Goal: Task Accomplishment & Management: Use online tool/utility

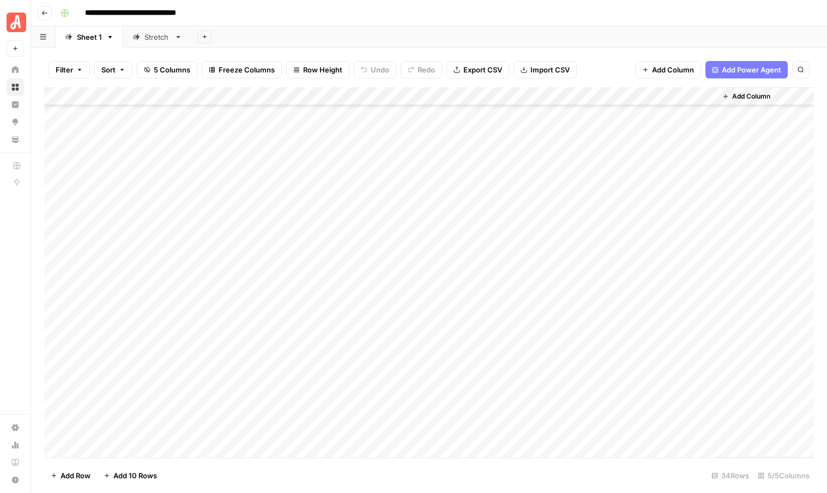
scroll to position [296, 0]
click at [141, 474] on span "Add 10 Rows" at bounding box center [135, 476] width 44 height 11
click at [127, 243] on div "Add Column" at bounding box center [429, 272] width 770 height 371
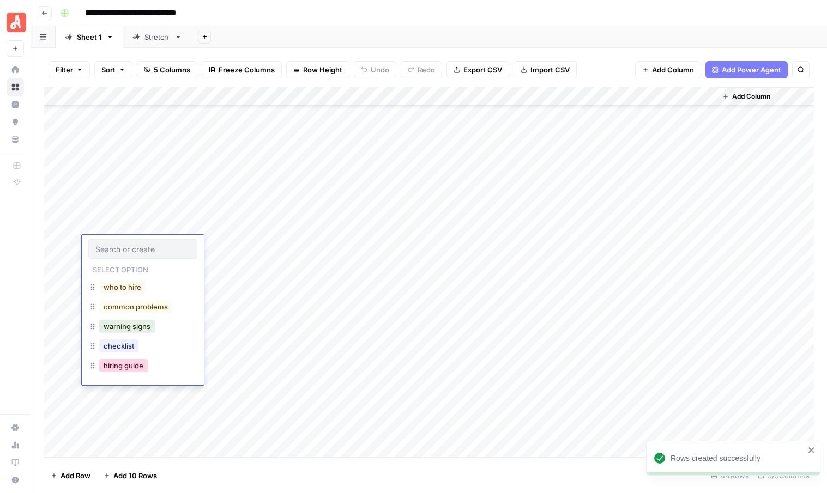
click at [114, 367] on button "hiring guide" at bounding box center [123, 365] width 49 height 13
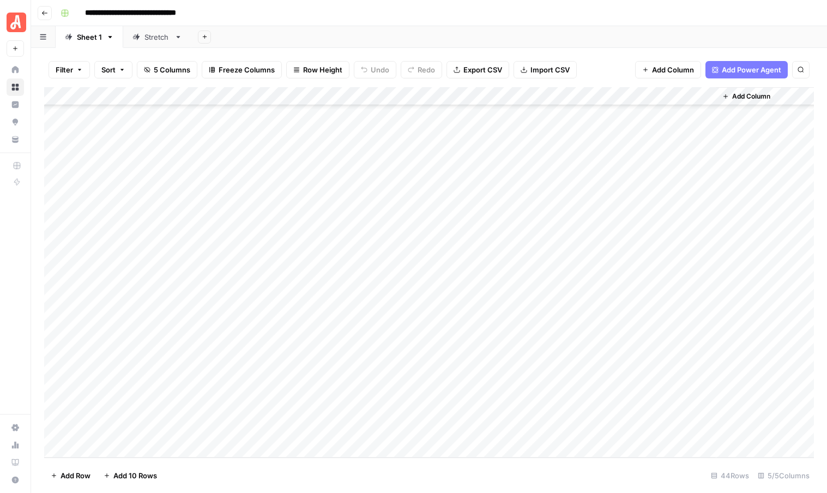
drag, startPoint x: 179, startPoint y: 252, endPoint x: 170, endPoint y: 425, distance: 173.7
click at [170, 425] on div "Add Column" at bounding box center [429, 272] width 770 height 371
click at [269, 235] on div "Add Column" at bounding box center [429, 272] width 770 height 371
click at [242, 228] on div "Add Column" at bounding box center [429, 272] width 770 height 371
click at [242, 228] on textarea at bounding box center [275, 227] width 191 height 15
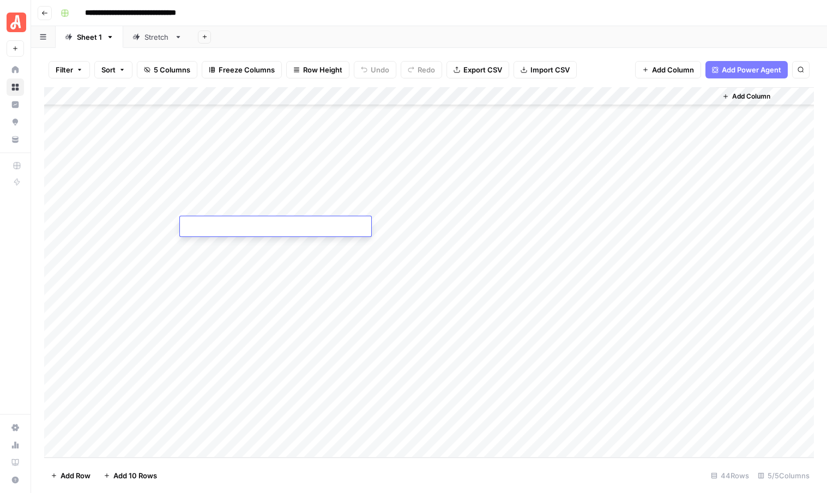
type textarea "**********"
click at [247, 249] on div "Add Column" at bounding box center [429, 272] width 770 height 371
click at [266, 240] on div "Add Column" at bounding box center [429, 272] width 770 height 371
type textarea "**********"
click at [257, 274] on div "Add Column" at bounding box center [429, 272] width 770 height 371
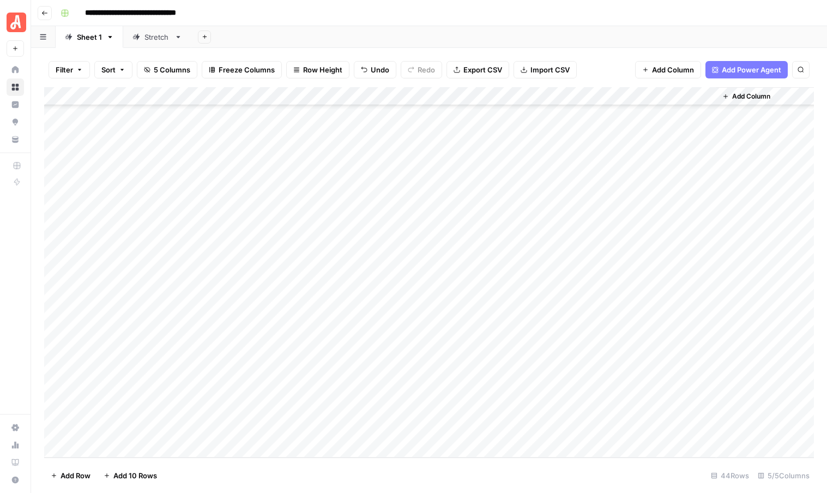
click at [261, 258] on div "Add Column" at bounding box center [429, 272] width 770 height 371
click at [227, 262] on div "Add Column" at bounding box center [429, 272] width 770 height 371
click at [227, 262] on textarea at bounding box center [275, 264] width 191 height 15
type textarea "**********"
click at [229, 283] on div "Add Column" at bounding box center [429, 272] width 770 height 371
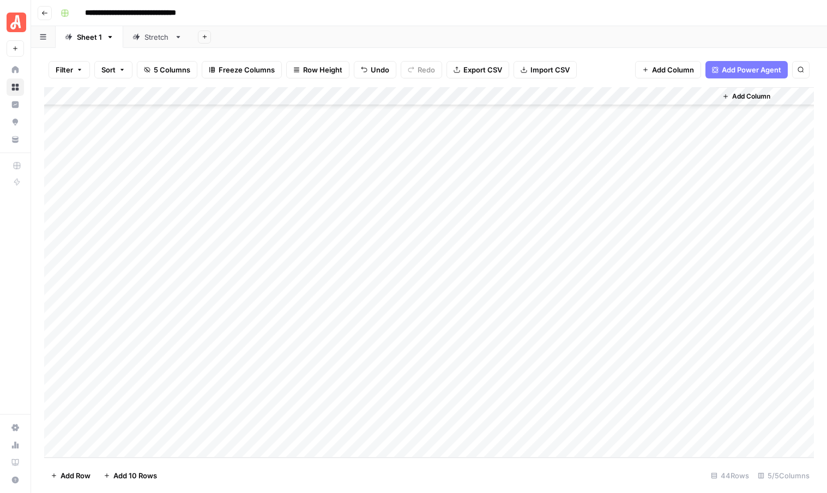
click at [240, 282] on div "Add Column" at bounding box center [429, 272] width 770 height 371
click at [240, 282] on textarea at bounding box center [275, 282] width 191 height 15
type textarea "**********"
click at [240, 304] on div "Add Column" at bounding box center [429, 272] width 770 height 371
click at [263, 296] on div "Add Column" at bounding box center [429, 272] width 770 height 371
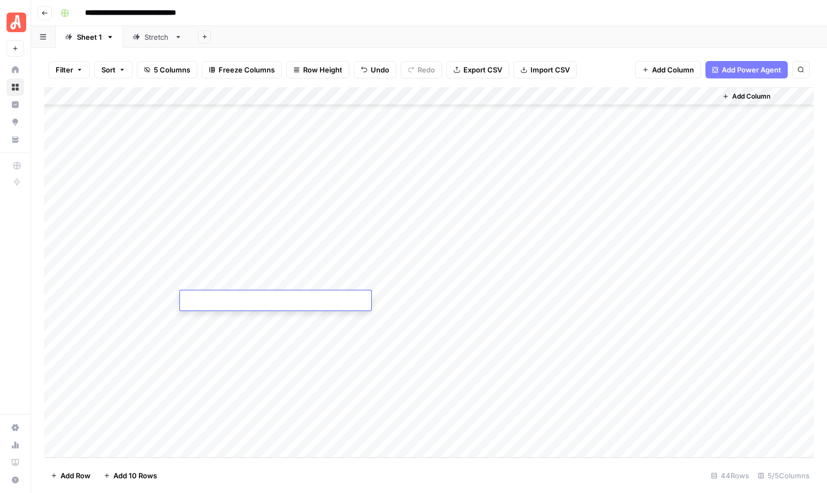
type textarea "**********"
click at [272, 325] on div "Add Column" at bounding box center [429, 272] width 770 height 371
click at [232, 316] on div "Add Column" at bounding box center [429, 272] width 770 height 371
click at [232, 316] on textarea at bounding box center [275, 319] width 191 height 15
type textarea "**********"
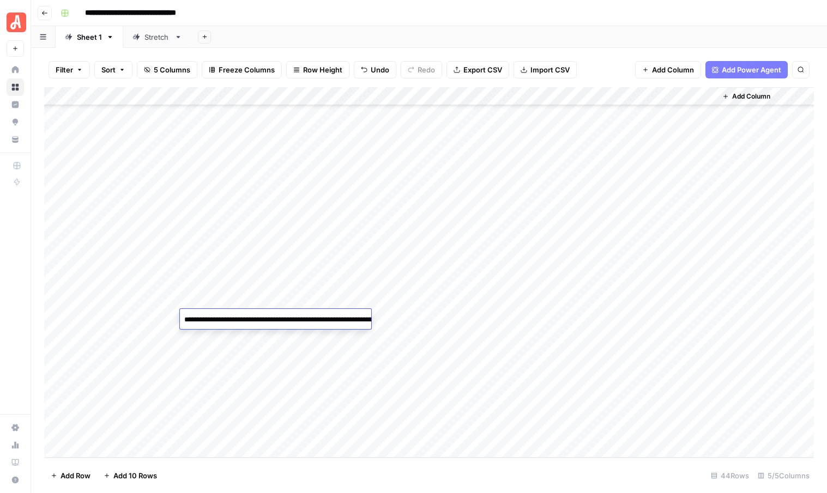
click at [235, 345] on div "Add Column" at bounding box center [429, 272] width 770 height 371
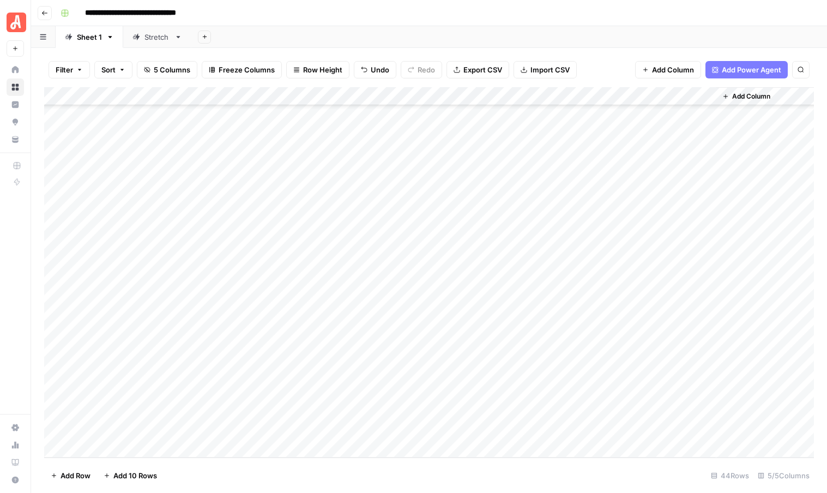
click at [272, 335] on div "Add Column" at bounding box center [429, 272] width 770 height 371
click at [272, 335] on textarea at bounding box center [275, 338] width 191 height 15
type textarea "**********"
click at [267, 356] on textarea "**********" at bounding box center [289, 344] width 218 height 26
click at [264, 361] on div "Add Column" at bounding box center [429, 272] width 770 height 371
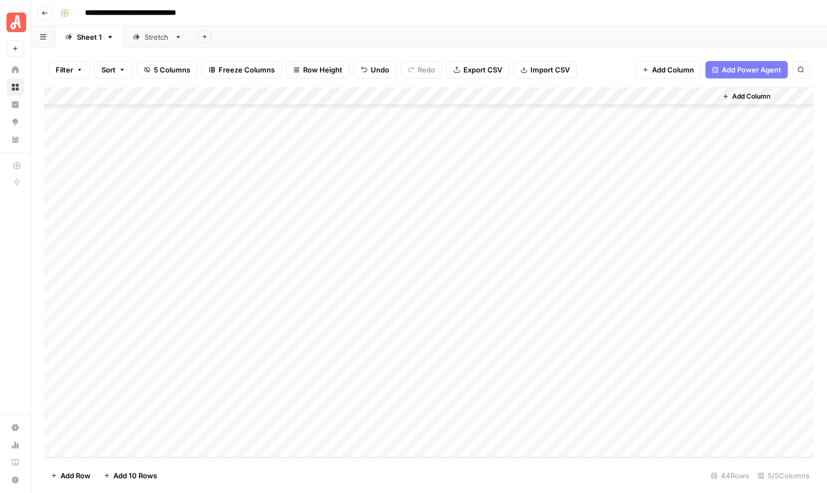
click at [275, 355] on div "Add Column" at bounding box center [429, 272] width 770 height 371
type textarea "**********"
paste textarea "**********"
type textarea "**********"
click at [252, 376] on div "Add Column" at bounding box center [429, 272] width 770 height 371
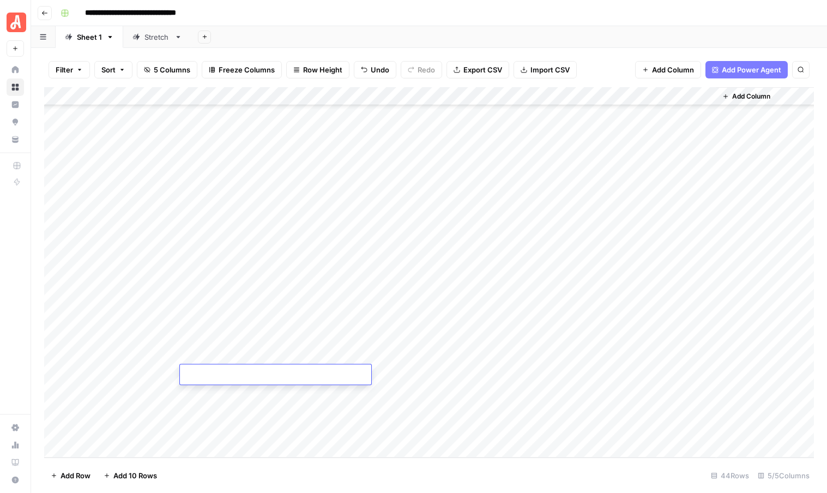
type textarea "**********"
click at [250, 396] on div "Add Column" at bounding box center [429, 272] width 770 height 371
click at [270, 391] on div "Add Column" at bounding box center [429, 272] width 770 height 371
type textarea "**********"
click at [285, 409] on div "Add Column" at bounding box center [429, 272] width 770 height 371
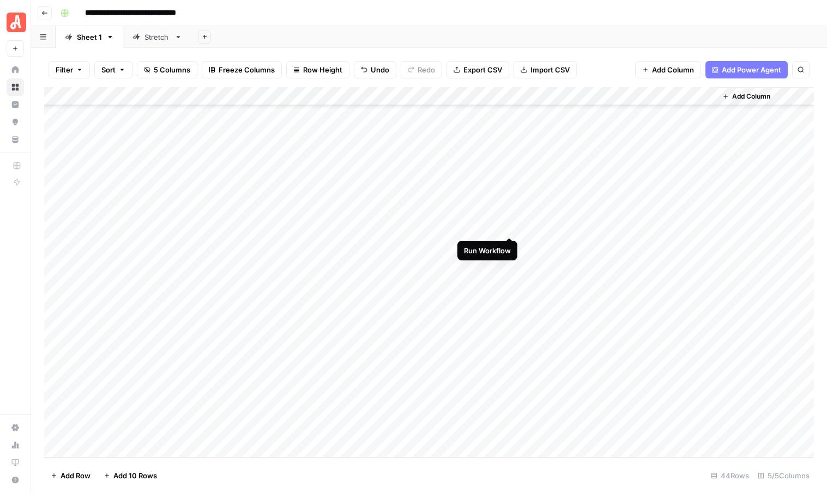
click at [508, 227] on div "Add Column" at bounding box center [429, 272] width 770 height 371
click at [443, 245] on div "Add Column" at bounding box center [429, 272] width 770 height 371
click at [443, 264] on div "Add Column" at bounding box center [429, 272] width 770 height 371
click at [443, 286] on div "Add Column" at bounding box center [429, 272] width 770 height 371
click at [442, 300] on div "Add Column" at bounding box center [429, 272] width 770 height 371
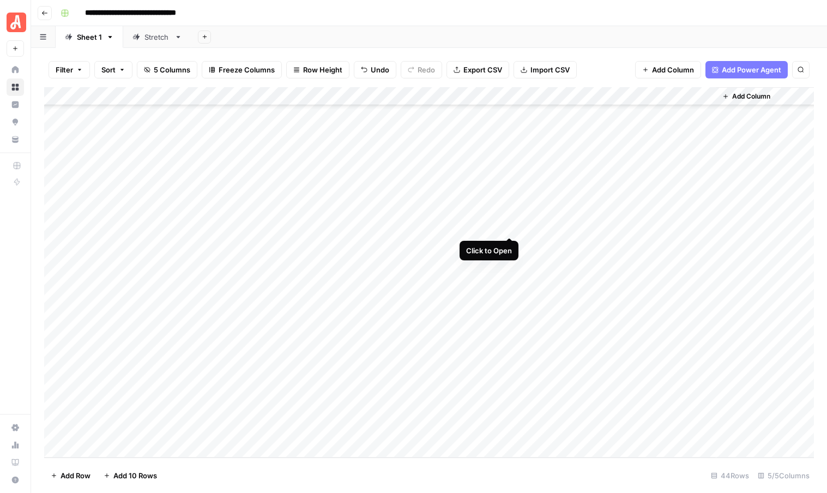
click at [510, 225] on div "Add Column" at bounding box center [429, 272] width 770 height 371
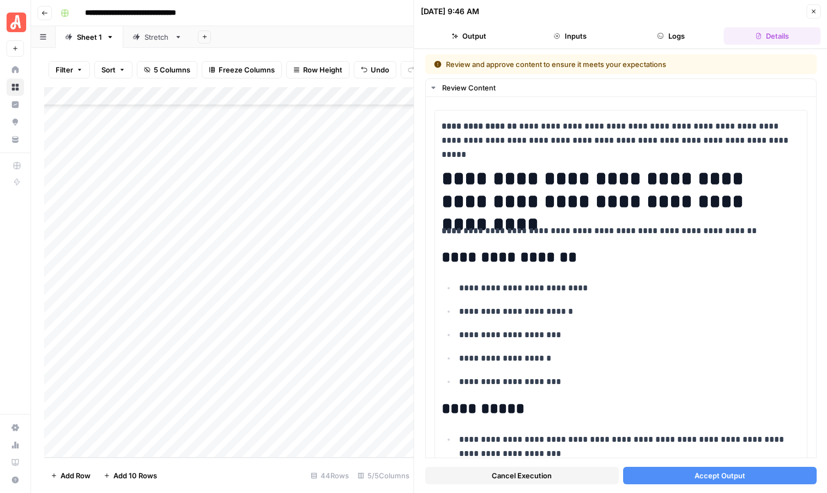
click at [698, 478] on span "Accept Output" at bounding box center [719, 476] width 51 height 11
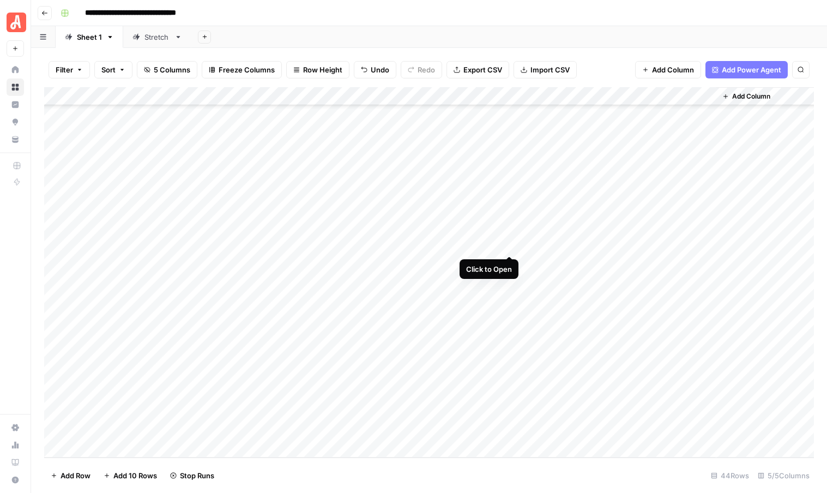
click at [509, 241] on div "Add Column" at bounding box center [429, 272] width 770 height 371
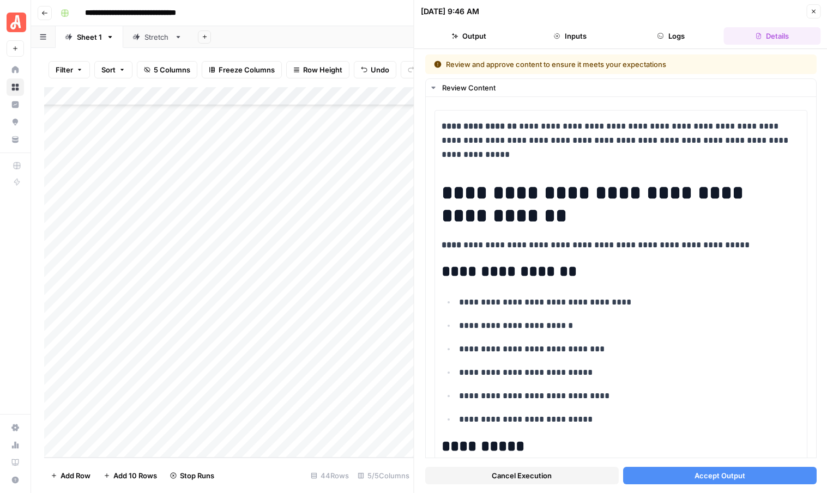
click at [704, 476] on span "Accept Output" at bounding box center [719, 476] width 51 height 11
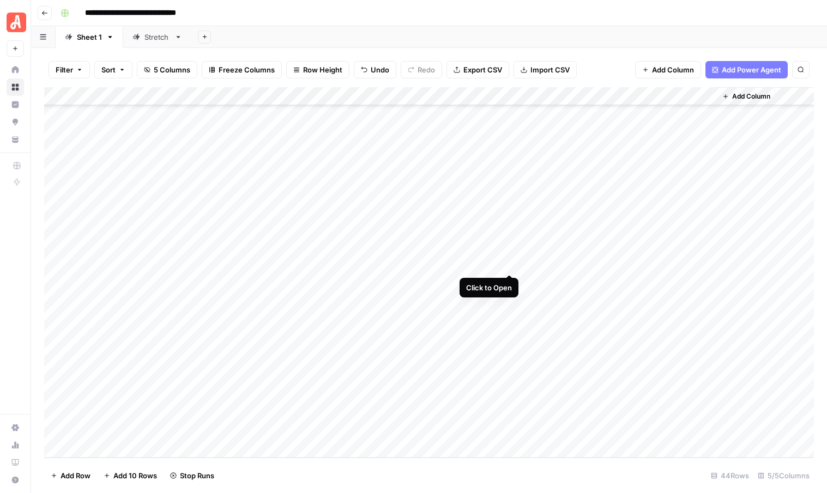
click at [509, 262] on div "Add Column" at bounding box center [429, 272] width 770 height 371
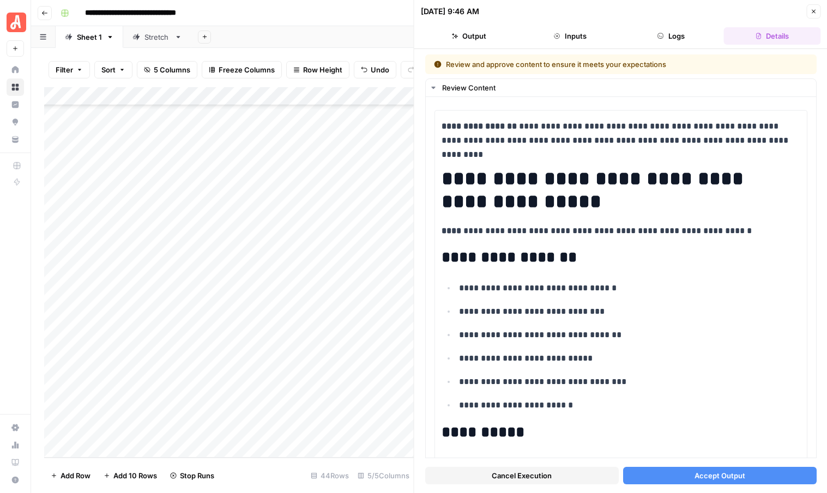
click at [700, 479] on span "Accept Output" at bounding box center [719, 476] width 51 height 11
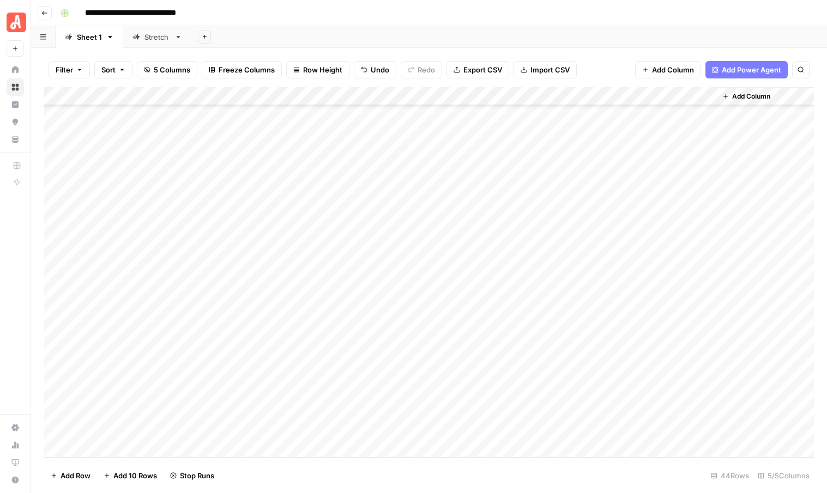
click at [511, 281] on div "Add Column" at bounding box center [429, 272] width 770 height 371
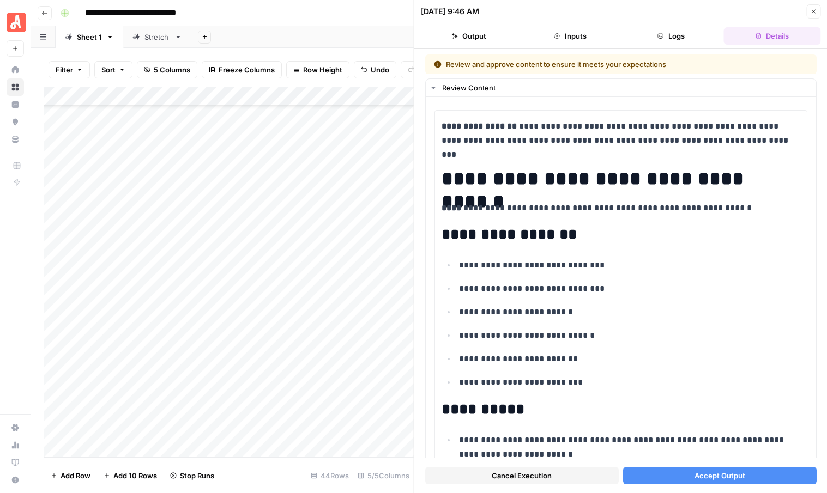
click at [685, 478] on button "Accept Output" at bounding box center [720, 475] width 194 height 17
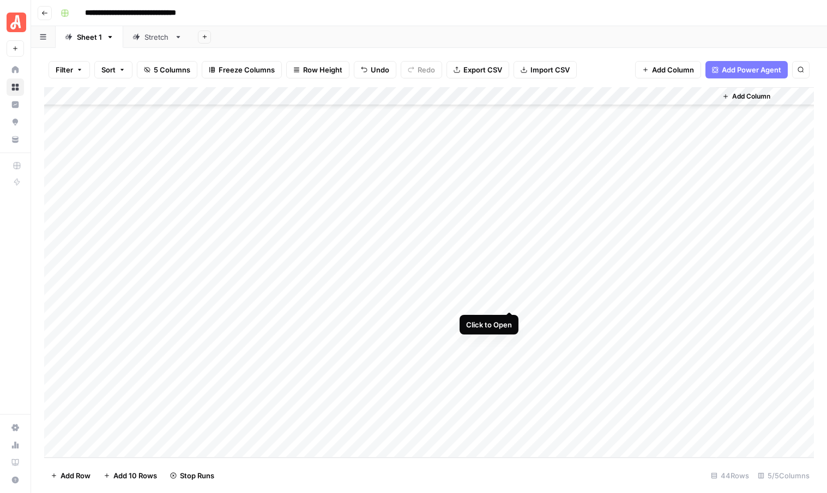
click at [511, 298] on div "Add Column" at bounding box center [429, 272] width 770 height 371
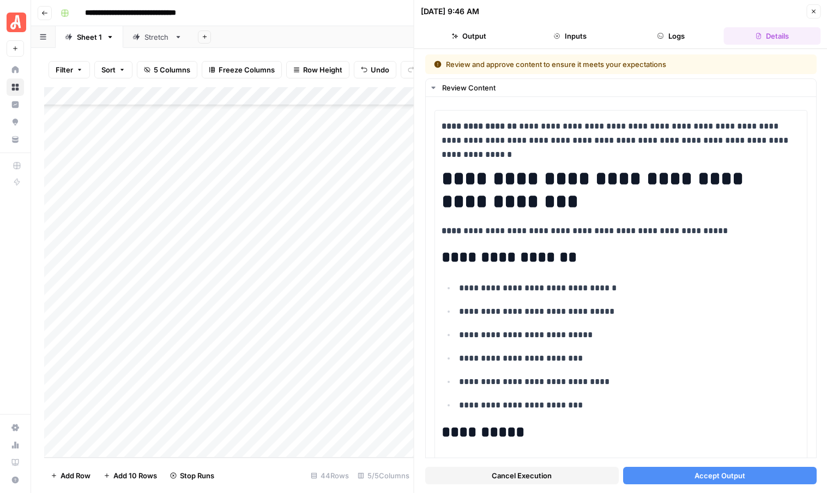
click at [691, 477] on button "Accept Output" at bounding box center [720, 475] width 194 height 17
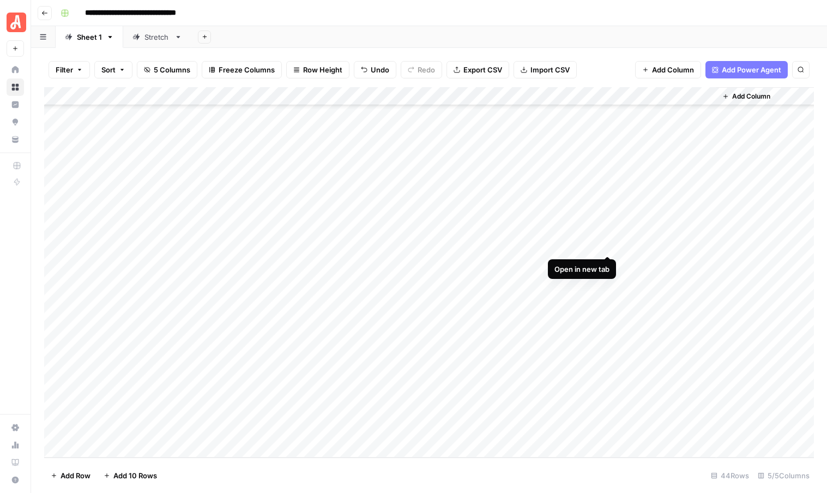
click at [608, 245] on div "Add Column" at bounding box center [429, 272] width 770 height 371
click at [608, 244] on div "Add Column" at bounding box center [429, 272] width 770 height 371
click at [443, 320] on div "Add Column" at bounding box center [429, 272] width 770 height 371
click at [443, 337] on div "Add Column" at bounding box center [429, 272] width 770 height 371
click at [445, 359] on div "Add Column" at bounding box center [429, 272] width 770 height 371
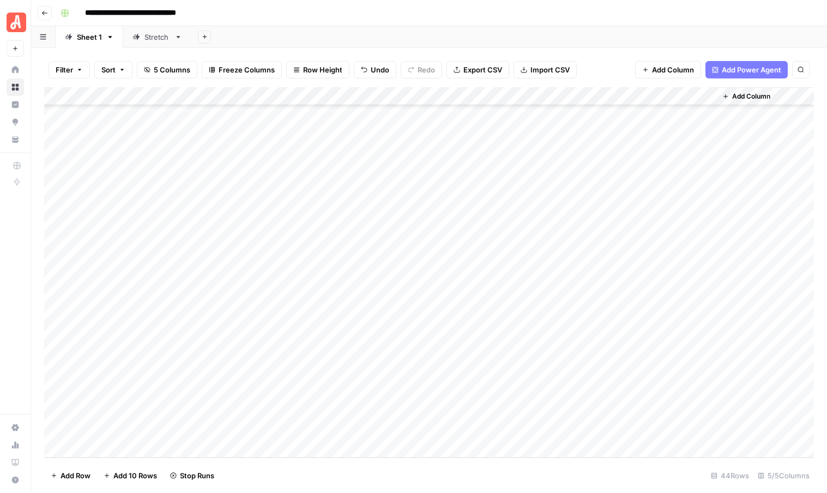
click at [446, 376] on div "Add Column" at bounding box center [429, 272] width 770 height 371
click at [441, 392] on div "Add Column" at bounding box center [429, 272] width 770 height 371
click at [444, 357] on div "Add Column" at bounding box center [429, 272] width 770 height 371
click at [509, 319] on div "Add Column" at bounding box center [429, 272] width 770 height 371
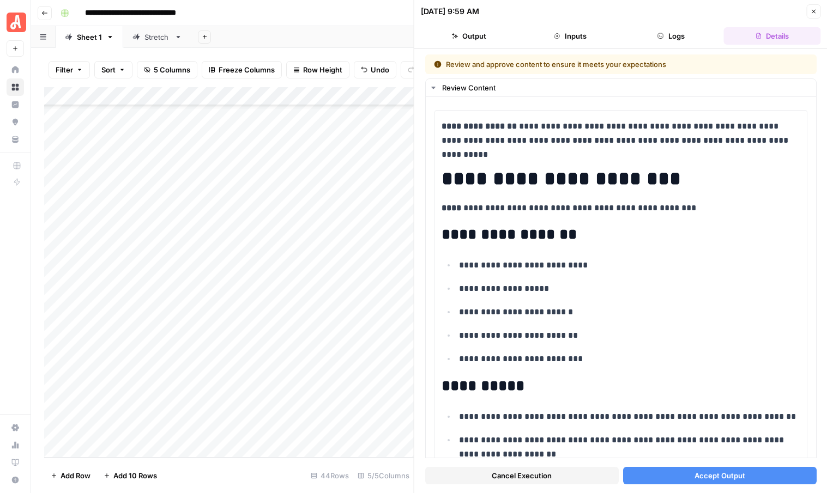
click at [686, 477] on button "Accept Output" at bounding box center [720, 475] width 194 height 17
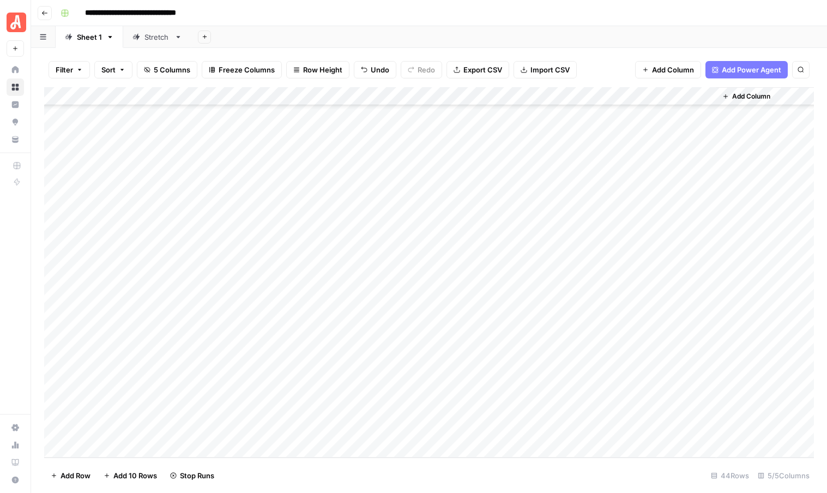
click at [509, 337] on div "Add Column" at bounding box center [429, 272] width 770 height 371
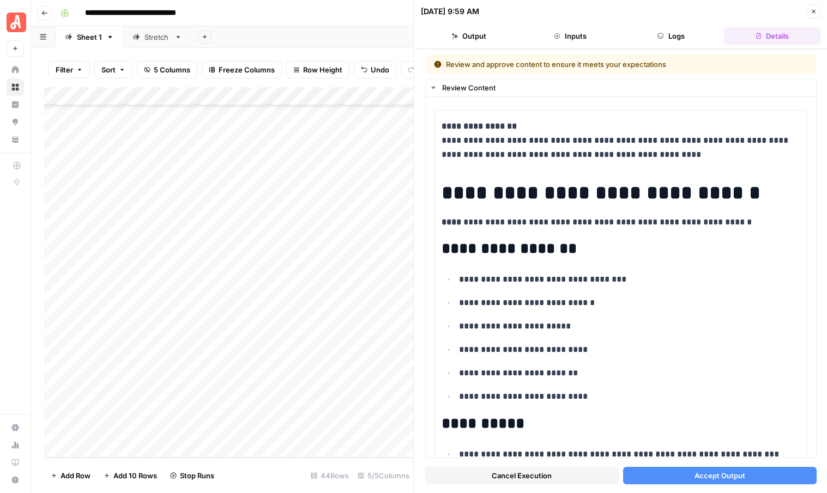
click at [701, 479] on span "Accept Output" at bounding box center [719, 476] width 51 height 11
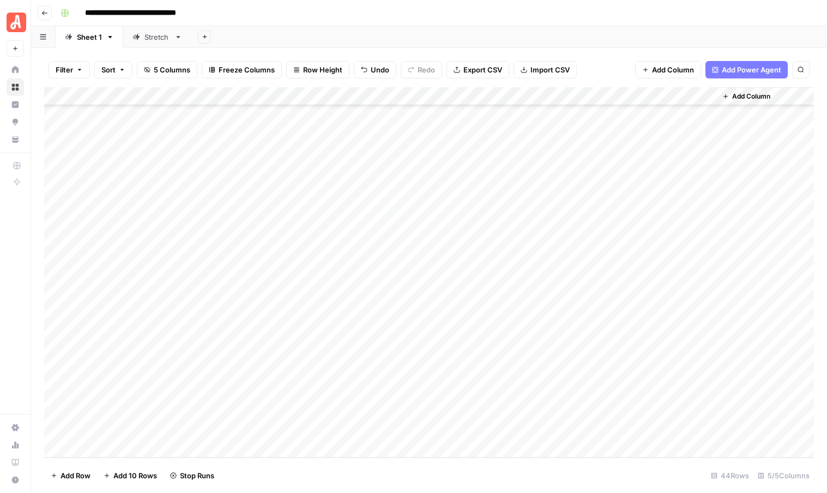
click at [508, 356] on div "Add Column" at bounding box center [429, 272] width 770 height 371
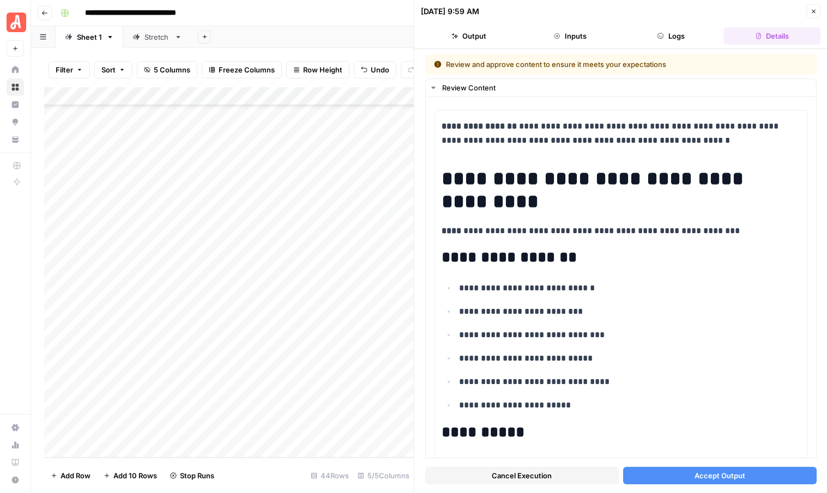
click at [702, 476] on span "Accept Output" at bounding box center [719, 476] width 51 height 11
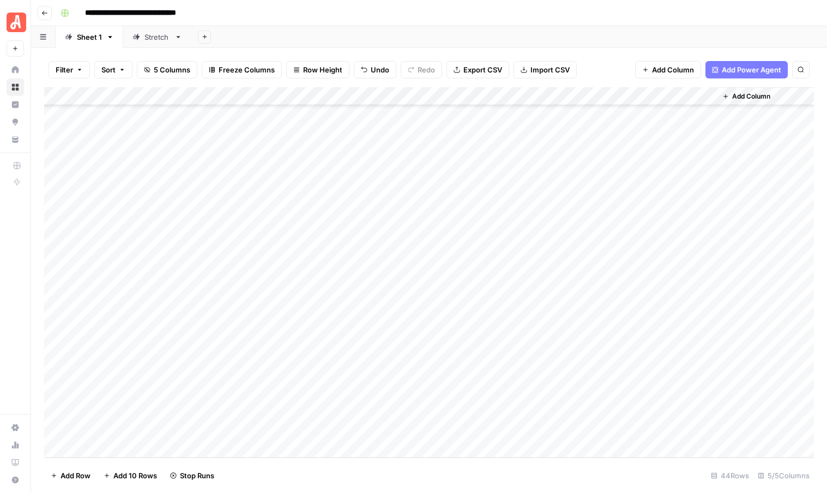
click at [509, 372] on div "Add Column" at bounding box center [429, 272] width 770 height 371
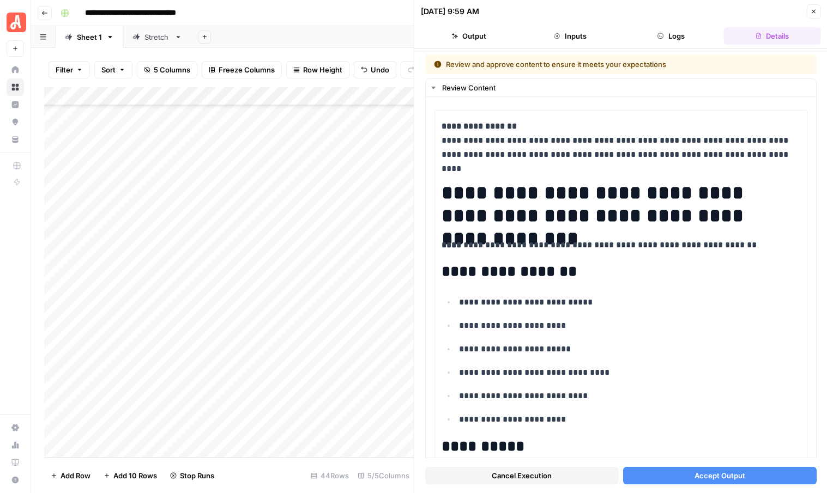
click at [697, 473] on span "Accept Output" at bounding box center [719, 476] width 51 height 11
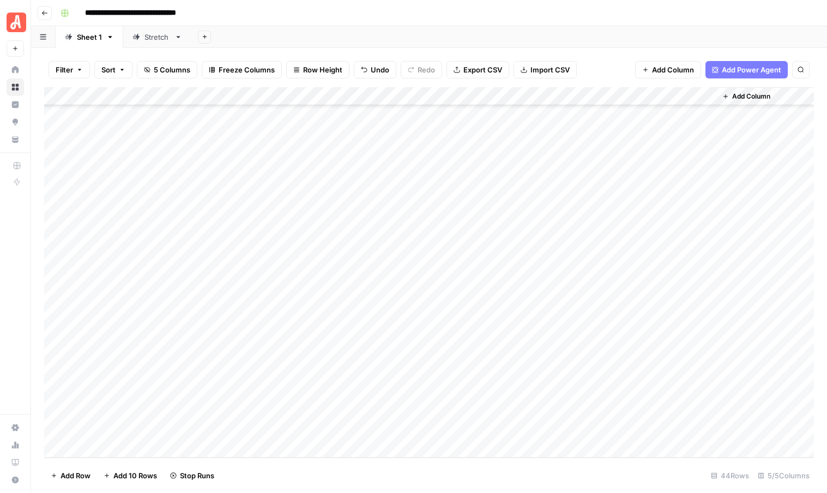
click at [511, 391] on div "Add Column" at bounding box center [429, 272] width 770 height 371
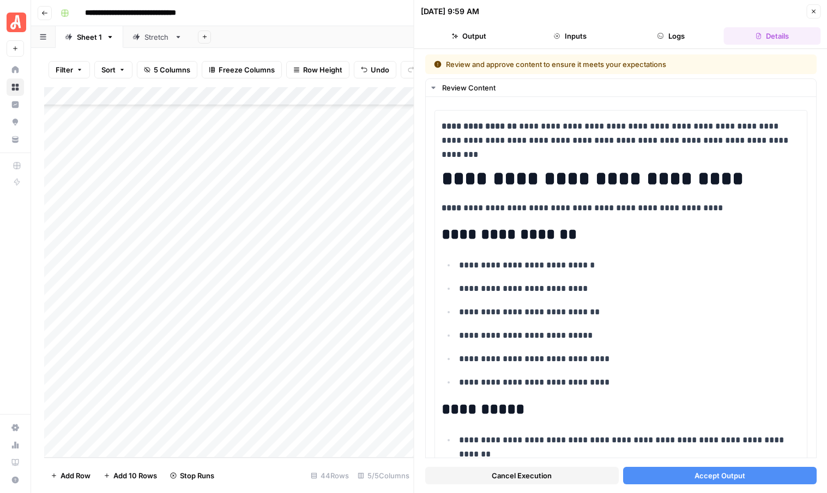
click at [717, 478] on span "Accept Output" at bounding box center [719, 476] width 51 height 11
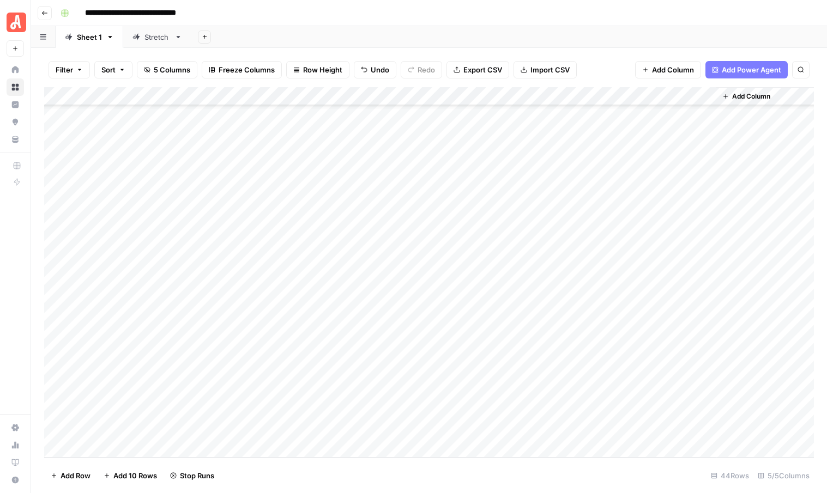
click at [366, 31] on div "Add Sheet" at bounding box center [509, 37] width 636 height 22
click at [608, 393] on div "Add Column" at bounding box center [429, 272] width 770 height 371
click at [602, 373] on div "Add Column" at bounding box center [429, 272] width 770 height 371
